Goal: Complete application form

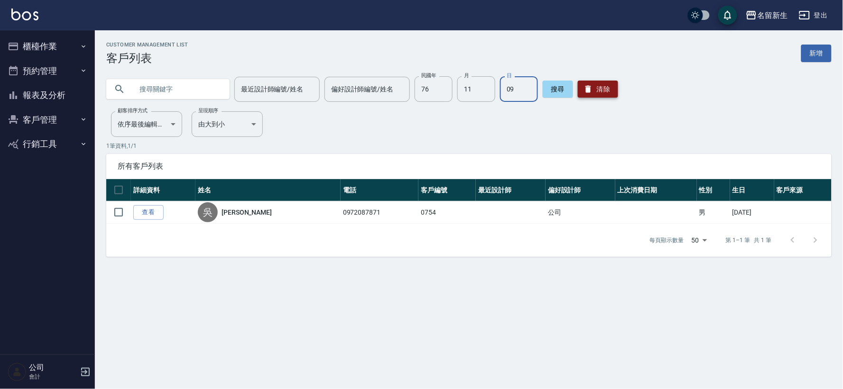
click at [598, 83] on button "清除" at bounding box center [598, 89] width 40 height 17
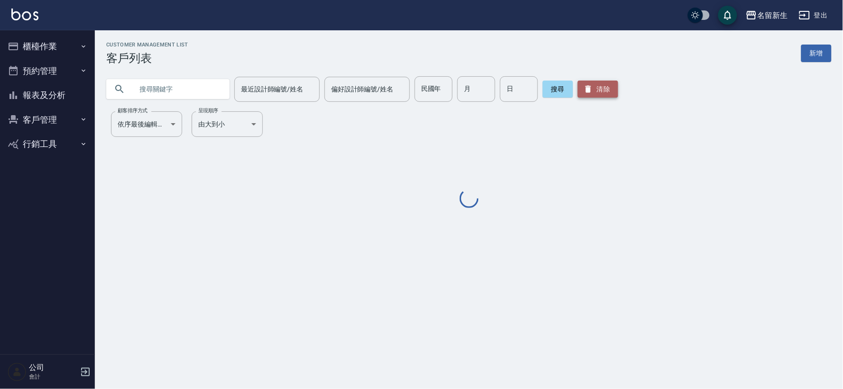
click at [598, 83] on button "清除" at bounding box center [598, 89] width 40 height 17
click at [175, 83] on input "text" at bounding box center [177, 89] width 89 height 26
click at [173, 96] on input "text" at bounding box center [177, 89] width 89 height 26
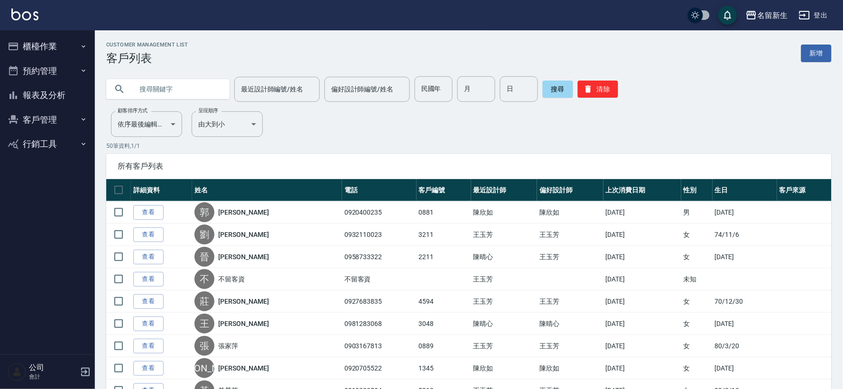
click at [173, 92] on input "text" at bounding box center [177, 89] width 89 height 26
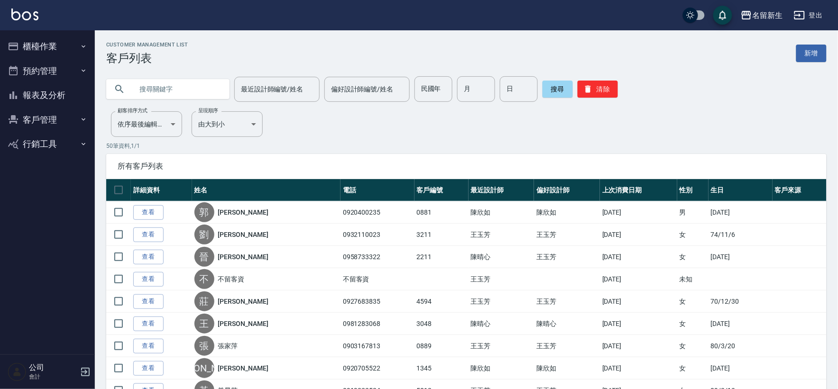
click at [176, 89] on input "text" at bounding box center [177, 89] width 89 height 26
click at [176, 88] on input "text" at bounding box center [177, 89] width 89 height 26
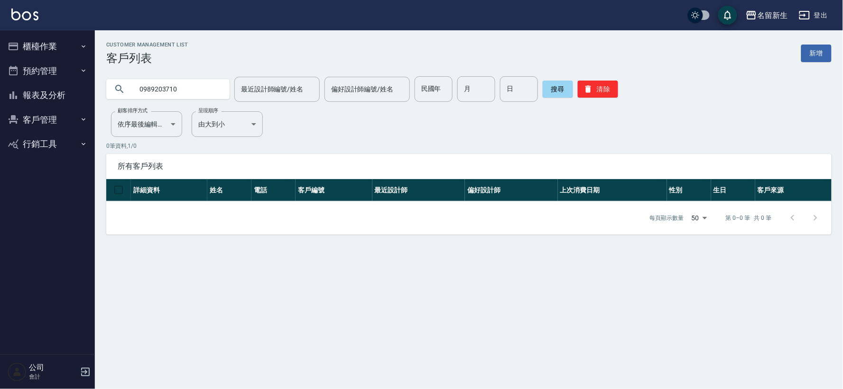
type input "0989203710"
